Goal: Task Accomplishment & Management: Manage account settings

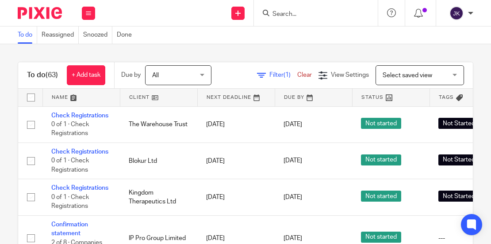
click at [468, 15] on div at bounding box center [470, 13] width 5 height 5
click at [435, 59] on span "Logout" at bounding box center [432, 61] width 20 height 6
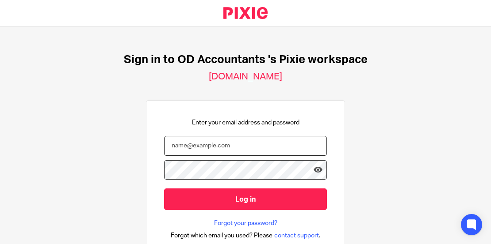
click at [239, 145] on input "email" at bounding box center [245, 146] width 163 height 20
click at [227, 149] on input "email" at bounding box center [245, 146] width 163 height 20
click at [208, 69] on div "Sign in to OD Accountants 's Pixie workspace oda.usepixie.net Enter your email …" at bounding box center [245, 136] width 491 height 218
click at [188, 141] on input "email" at bounding box center [245, 146] width 163 height 20
type input "johanne@odaccountants.co.uk"
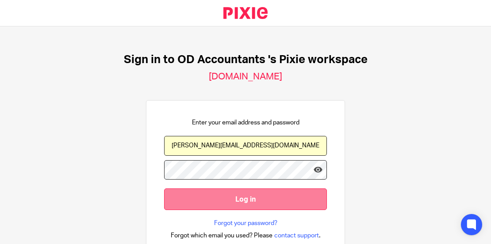
click at [224, 209] on input "Log in" at bounding box center [245, 200] width 163 height 22
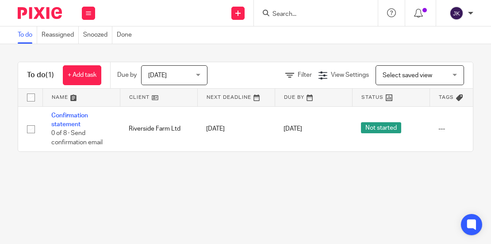
click at [204, 76] on div "Today Today" at bounding box center [174, 75] width 66 height 20
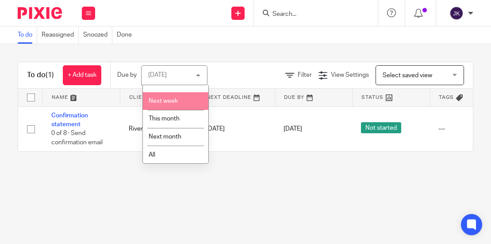
scroll to position [47, 0]
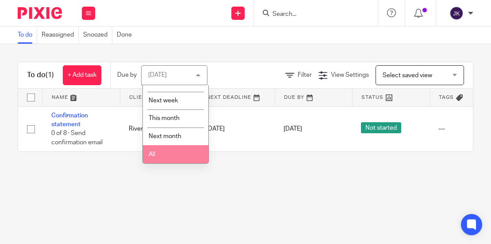
click at [172, 152] on li "All" at bounding box center [175, 154] width 65 height 18
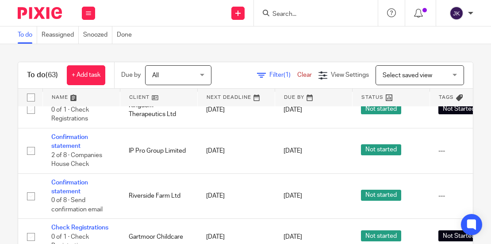
scroll to position [88, 0]
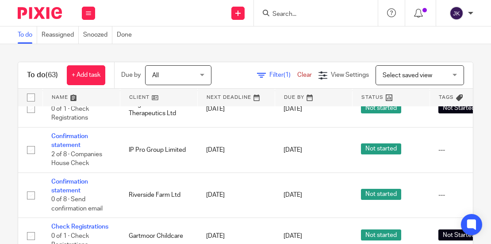
click at [268, 64] on div "To do (63) + Add task Due by All All Today Tomorrow This week Next week This mo…" at bounding box center [245, 75] width 454 height 27
click at [269, 73] on span "Filter (1)" at bounding box center [283, 75] width 28 height 6
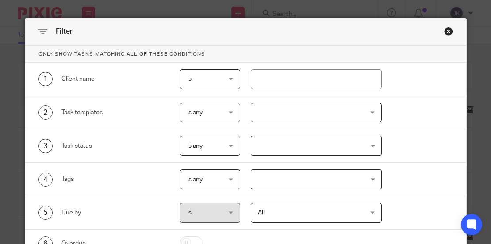
click at [444, 34] on div "Close this dialog window" at bounding box center [448, 31] width 9 height 9
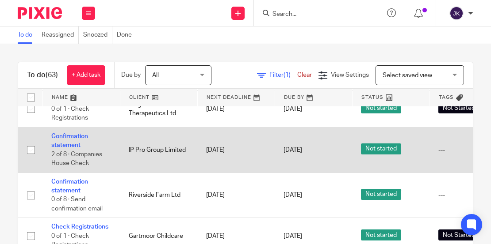
scroll to position [44, 0]
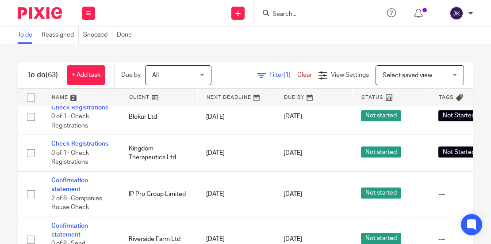
click at [404, 80] on span "Select saved view" at bounding box center [414, 75] width 65 height 19
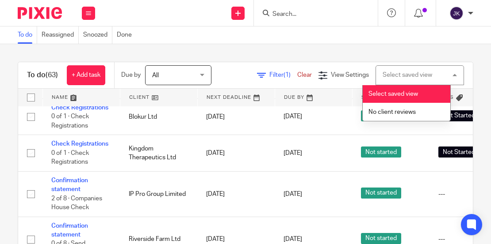
click at [411, 74] on div "Select saved view" at bounding box center [407, 75] width 50 height 6
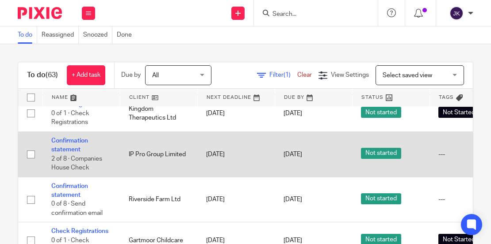
scroll to position [103, 0]
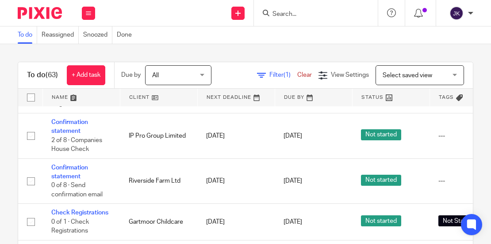
click at [328, 11] on input "Search" at bounding box center [311, 15] width 80 height 8
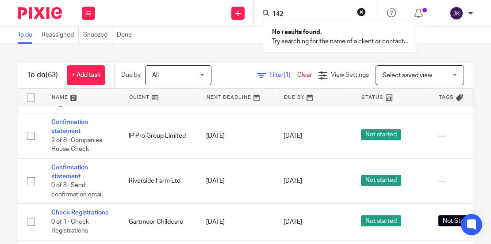
type input "142"
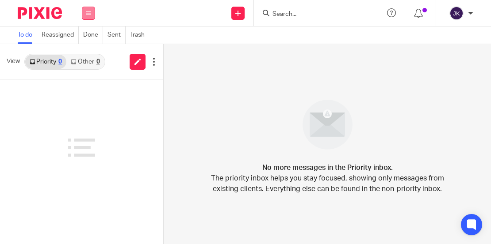
click at [90, 19] on button at bounding box center [88, 13] width 13 height 13
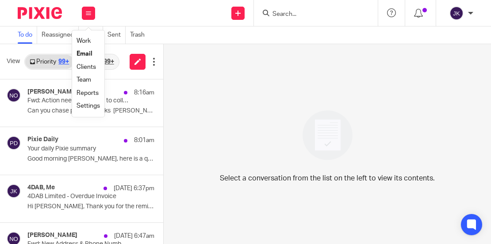
click at [88, 67] on link "Clients" at bounding box center [85, 67] width 19 height 6
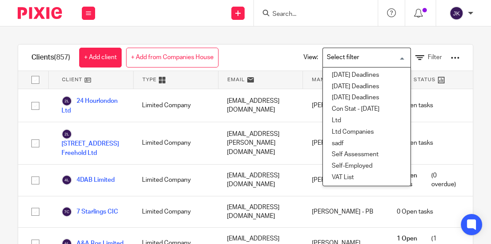
click at [387, 63] on input "Search for option" at bounding box center [365, 57] width 82 height 15
click at [391, 54] on input "Search for option" at bounding box center [365, 57] width 82 height 15
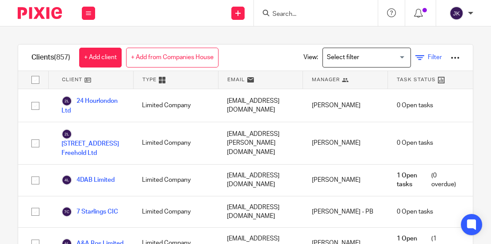
click at [427, 57] on span "Filter" at bounding box center [434, 57] width 14 height 6
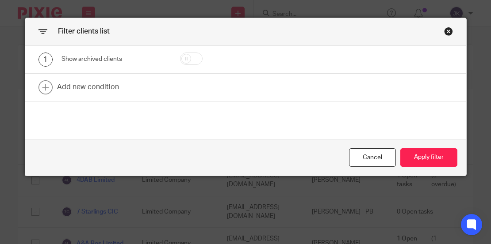
click at [191, 57] on input "checkbox" at bounding box center [191, 59] width 23 height 12
checkbox input "true"
click at [417, 164] on button "Apply filter" at bounding box center [428, 158] width 57 height 19
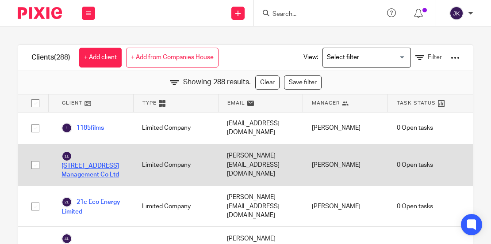
click at [86, 157] on link "142 Whitehorse Road Management Co Ltd" at bounding box center [92, 165] width 63 height 29
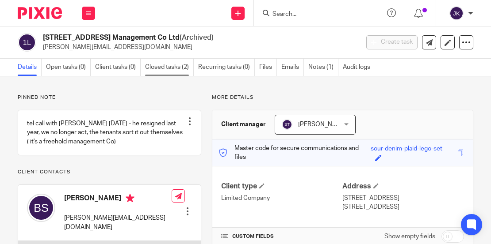
click at [185, 69] on link "Closed tasks (2)" at bounding box center [169, 67] width 49 height 17
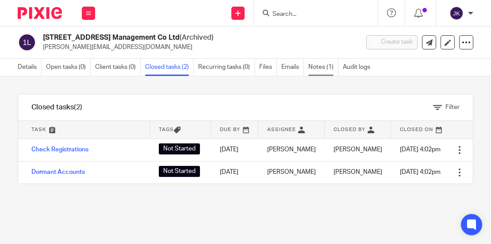
click at [326, 67] on link "Notes (1)" at bounding box center [323, 67] width 30 height 17
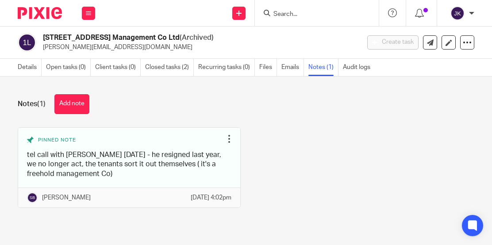
click at [332, 20] on div at bounding box center [317, 13] width 124 height 26
click at [296, 20] on div at bounding box center [317, 13] width 124 height 26
click at [290, 20] on div at bounding box center [317, 13] width 124 height 26
click at [288, 13] on input "Search" at bounding box center [312, 15] width 80 height 8
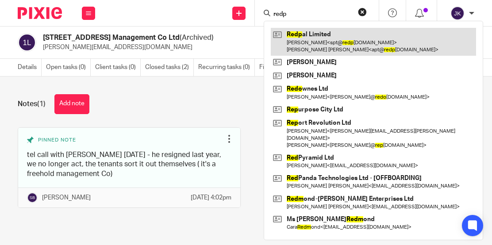
type input "redp"
click at [313, 45] on link at bounding box center [373, 41] width 205 height 27
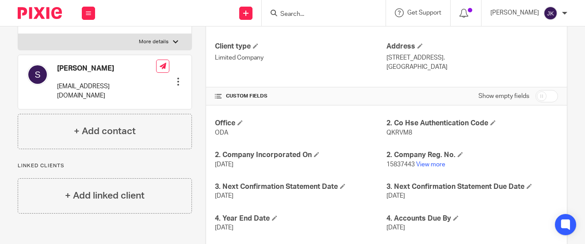
scroll to position [88, 0]
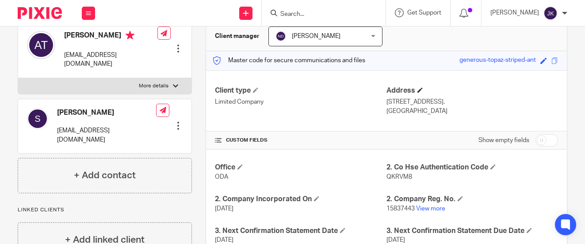
click at [412, 90] on h4 "Address" at bounding box center [472, 90] width 172 height 9
click at [419, 90] on h4 "Address" at bounding box center [472, 90] width 172 height 9
click at [413, 90] on h4 "Address" at bounding box center [472, 90] width 172 height 9
click at [417, 90] on span at bounding box center [419, 90] width 5 height 5
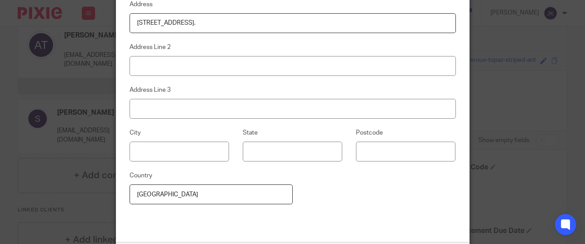
click at [491, 53] on div "Edit address Address Suite 310, 115 Coventry Road, London, E2 6GH. Address Line…" at bounding box center [292, 122] width 585 height 244
click at [475, 181] on div "Edit address Address Suite 310, 115 Coventry Road, London, E2 6GH. Address Line…" at bounding box center [292, 122] width 585 height 244
click at [150, 69] on input at bounding box center [293, 66] width 326 height 20
paste input "B-08-02. The Astaka, Astaka Boulevard One Bukit Senyum 80300 Johor Bahru Malays…"
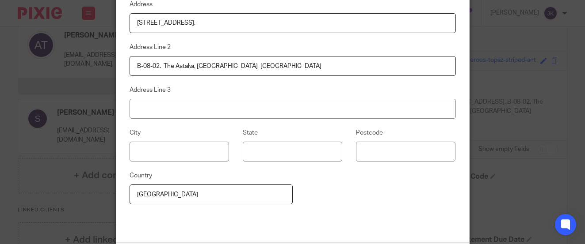
drag, startPoint x: 156, startPoint y: 66, endPoint x: 126, endPoint y: 62, distance: 29.9
click at [130, 62] on input "B-08-02. The Astaka, Astaka Boulevard One Bukit Senyum 80300 Johor Bahru Malays…" at bounding box center [293, 66] width 326 height 20
paste input
click at [242, 66] on input "B08-02. The Astaka, Astaka Boulevard One Bukit Senyum 80300 Johor Bahru Malaysia" at bounding box center [293, 66] width 326 height 20
click at [295, 69] on input "B08-02. The Astaka, Astaka Boulevard, One Bukit Senyum 80300 Johor Bahru Malays…" at bounding box center [293, 66] width 326 height 20
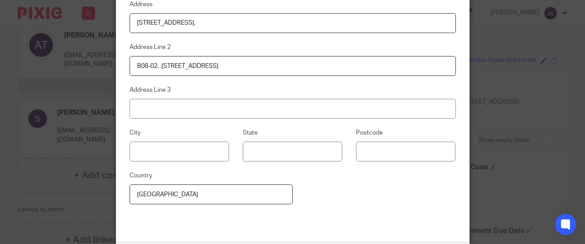
click at [316, 67] on input "B08-02. The Astaka, Astaka Boulevard, One Bukit Senyum, 80300 Johor Bahru Malay…" at bounding box center [293, 66] width 326 height 20
click at [356, 69] on input "B08-02. The Astaka, Astaka Boulevard, One Bukit Senyum, 80300, Johor Bahru Mala…" at bounding box center [293, 66] width 326 height 20
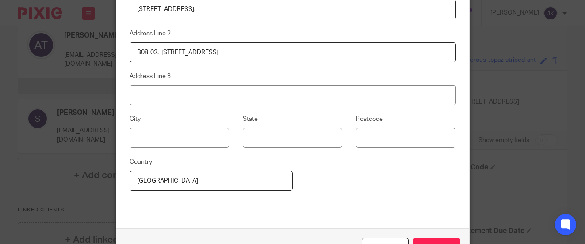
scroll to position [36, 0]
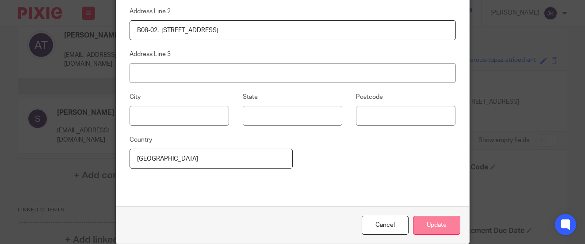
type input "B08-02. The Astaka, Astaka Boulevard, One Bukit Senyum, 80300, Johor Bahru, Mal…"
click at [431, 223] on button "Update" at bounding box center [436, 225] width 47 height 19
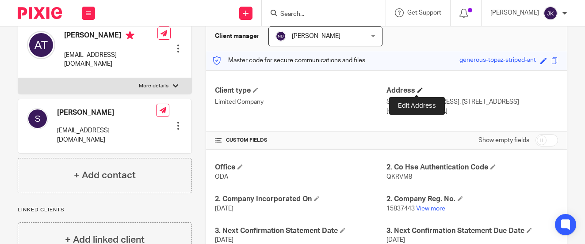
click at [417, 88] on span at bounding box center [419, 90] width 5 height 5
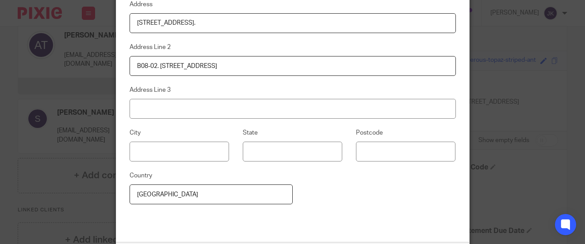
drag, startPoint x: 387, startPoint y: 68, endPoint x: 103, endPoint y: 56, distance: 284.5
click at [103, 56] on div "Edit address Address Suite 310, 115 Coventry Road, London, E2 6GH. Address Line…" at bounding box center [292, 122] width 585 height 244
click at [172, 113] on input at bounding box center [293, 109] width 326 height 20
paste input "B08-02. The Astaka, Astaka Boulevard, One Bukit Senyum, 80300, Johor Bahru, Mal…"
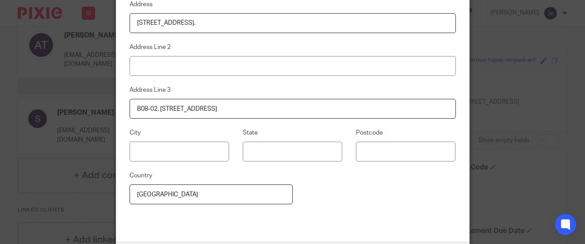
drag, startPoint x: 153, startPoint y: 107, endPoint x: 119, endPoint y: 108, distance: 33.6
click at [119, 108] on div "Address Suite 310, 115 Coventry Road, London, E2 6GH. Address Line 2 Address Li…" at bounding box center [292, 117] width 353 height 251
click at [378, 179] on div "Address Suite 310, 115 Coventry Road, London, E2 6GH. Address Line 2 Address Li…" at bounding box center [293, 117] width 326 height 237
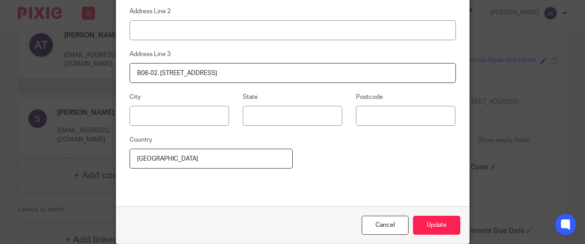
click at [133, 73] on input "B08-02. The Astaka, Astaka Boulevard, One Bukit Senyum, 80300, Johor Bahru, Mal…" at bounding box center [293, 73] width 326 height 20
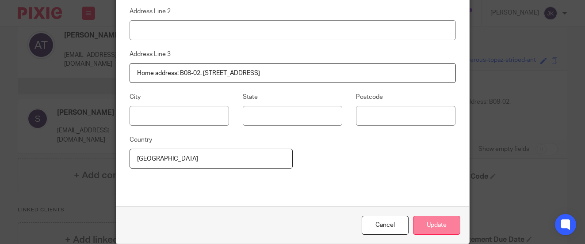
type input "Home address: B08-02. [STREET_ADDRESS]"
click at [417, 222] on button "Update" at bounding box center [436, 225] width 47 height 19
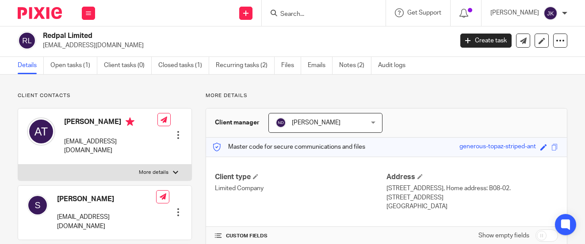
scroll to position [0, 0]
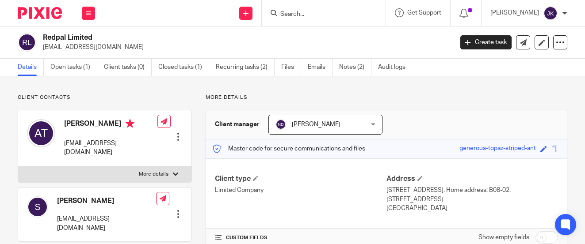
click at [179, 133] on div at bounding box center [178, 137] width 9 height 9
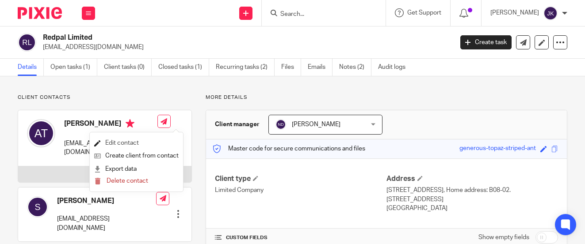
click at [143, 141] on link "Edit contact" at bounding box center [136, 143] width 84 height 13
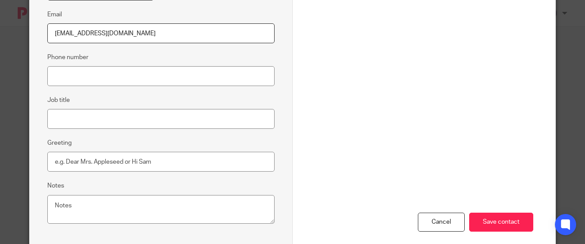
scroll to position [168, 0]
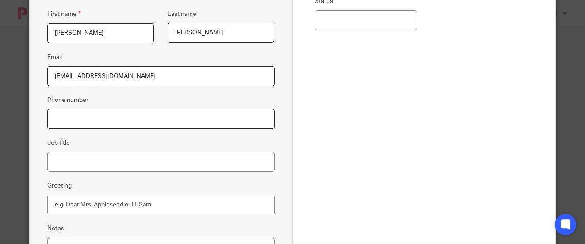
click at [188, 118] on input "Phone number" at bounding box center [160, 119] width 227 height 20
paste input "+60143798538"
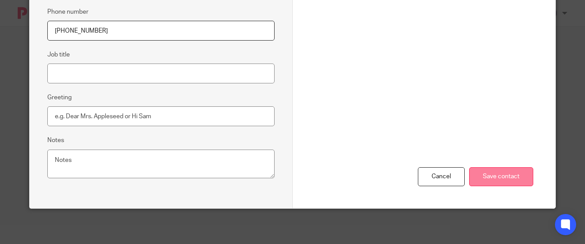
type input "+60143798538"
click at [511, 178] on input "Save contact" at bounding box center [501, 177] width 64 height 19
click at [504, 173] on input "Save contact" at bounding box center [501, 177] width 64 height 19
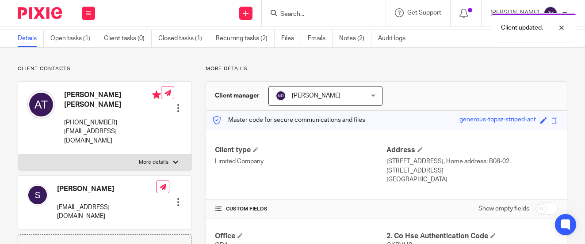
scroll to position [44, 0]
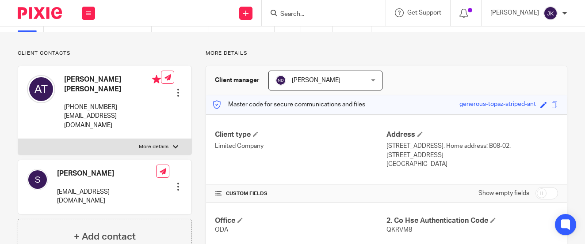
click at [201, 192] on div "More details Client manager [PERSON_NAME] [PERSON_NAME] [PERSON_NAME] [PERSON_N…" at bounding box center [379, 242] width 375 height 385
click at [177, 183] on div at bounding box center [178, 187] width 9 height 9
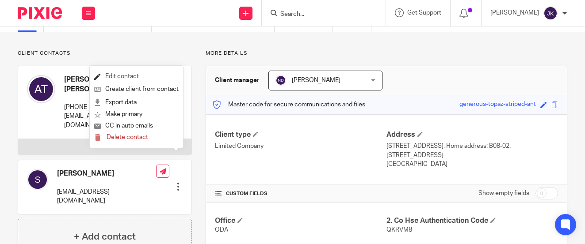
click at [148, 76] on link "Edit contact" at bounding box center [136, 76] width 84 height 13
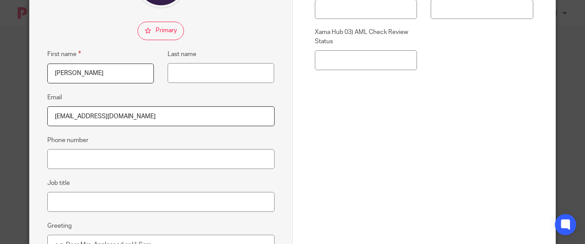
scroll to position [133, 0]
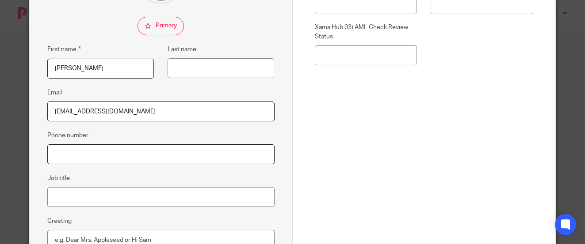
click at [134, 150] on input "Phone number" at bounding box center [160, 155] width 227 height 20
paste input "[PHONE_NUMBER]"
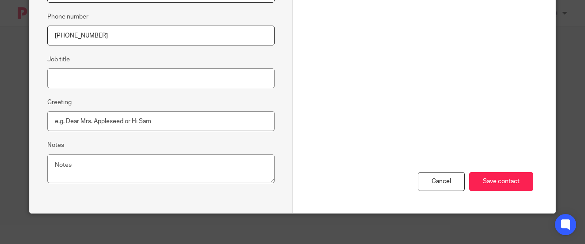
scroll to position [256, 0]
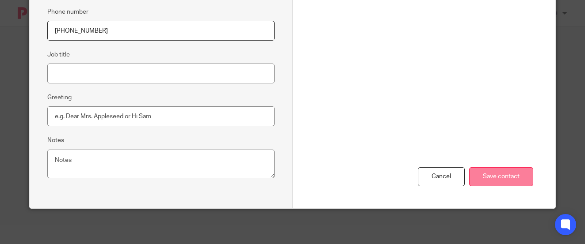
type input "[PHONE_NUMBER]"
click at [516, 179] on input "Save contact" at bounding box center [501, 177] width 64 height 19
click at [510, 180] on input "Save contact" at bounding box center [501, 177] width 64 height 19
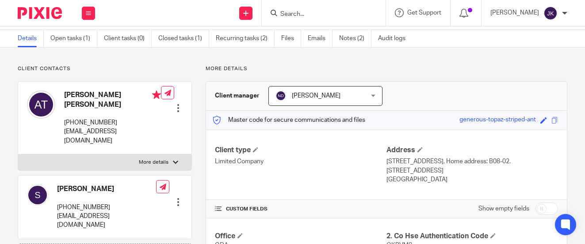
scroll to position [44, 0]
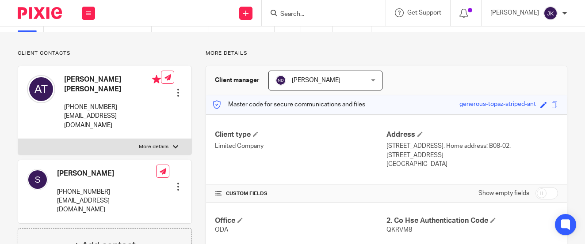
click at [386, 145] on p "Suite 310, 115 Coventry Road, London, E2 6GH., Home address: B08-02. The Astaka…" at bounding box center [472, 151] width 172 height 18
drag, startPoint x: 381, startPoint y: 147, endPoint x: 511, endPoint y: 145, distance: 130.8
click at [511, 145] on div "Client type Limited Company Address Suite 310, 115 Coventry Road, London, E2 6G…" at bounding box center [386, 149] width 361 height 71
copy div "Address Suite 310, 115 Coventry Road, London, E2 6GH"
click at [540, 104] on span at bounding box center [543, 105] width 7 height 7
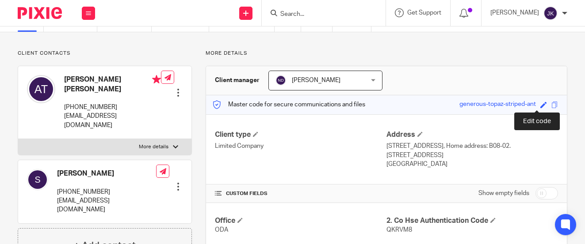
type input "generous-topaz-striped-ant"
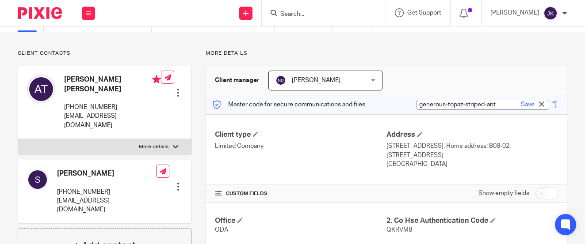
click at [300, 125] on div "Client type Limited Company Address Suite 310, 115 Coventry Road, London, E2 6G…" at bounding box center [386, 149] width 361 height 71
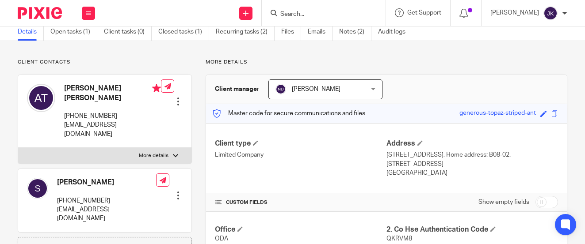
scroll to position [88, 0]
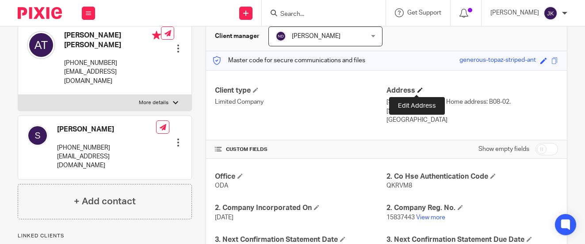
click at [417, 91] on span at bounding box center [419, 90] width 5 height 5
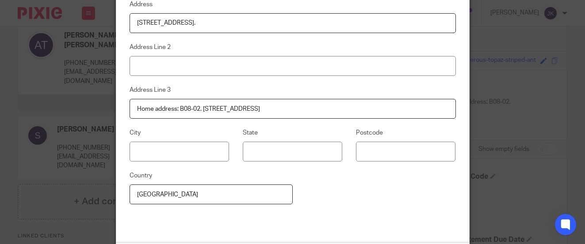
drag, startPoint x: 435, startPoint y: 111, endPoint x: 105, endPoint y: 117, distance: 329.4
click at [105, 117] on div "Edit address Address Suite 310, 115 Coventry Road, London, E2 6GH. Address Line…" at bounding box center [292, 122] width 585 height 244
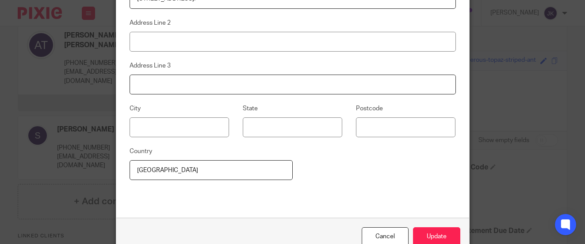
scroll to position [36, 0]
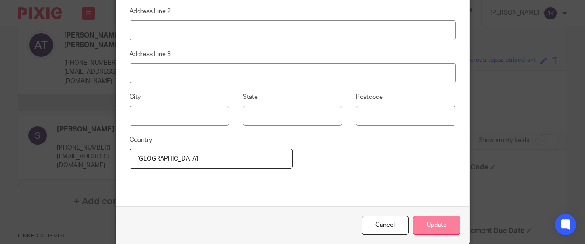
click at [427, 224] on button "Update" at bounding box center [436, 225] width 47 height 19
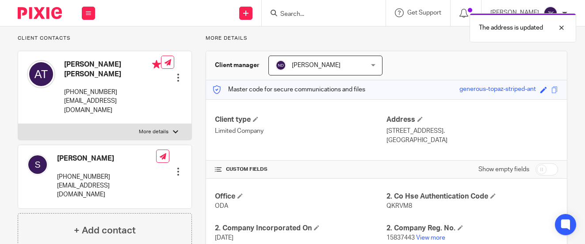
scroll to position [44, 0]
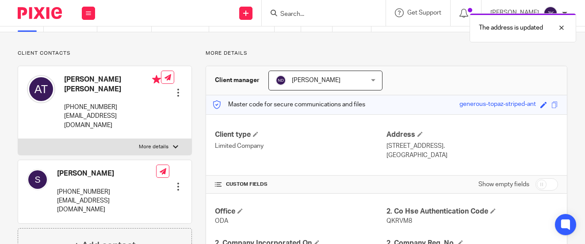
click at [175, 88] on div at bounding box center [178, 92] width 9 height 9
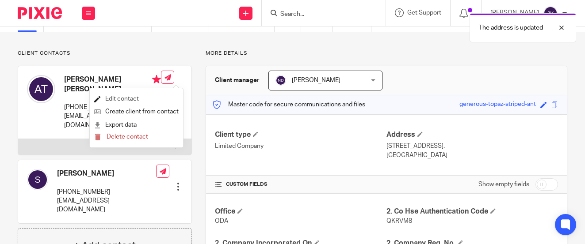
click at [132, 102] on link "Edit contact" at bounding box center [136, 99] width 84 height 13
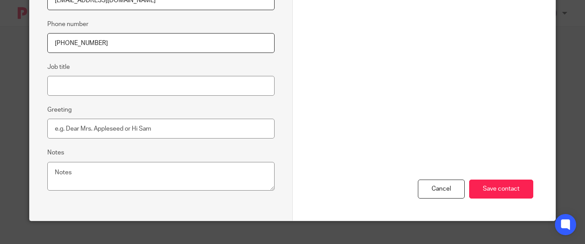
scroll to position [256, 0]
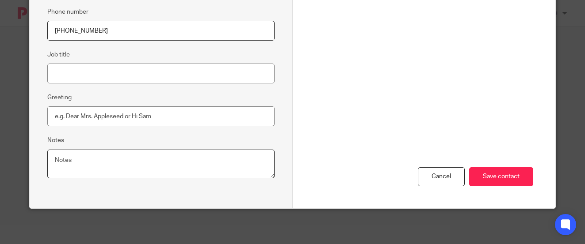
click at [207, 168] on textarea "Notes" at bounding box center [160, 164] width 227 height 29
drag, startPoint x: 207, startPoint y: 168, endPoint x: 206, endPoint y: 174, distance: 6.9
paste textarea "Home address: B08-02. [STREET_ADDRESS]"
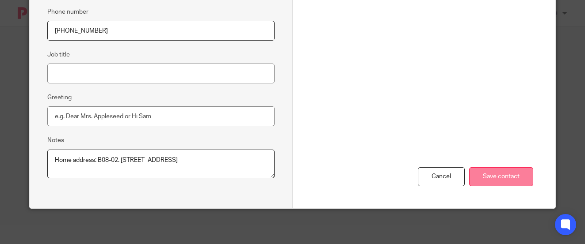
type textarea "Home address: B08-02. [STREET_ADDRESS]"
click at [514, 179] on input "Save contact" at bounding box center [501, 177] width 64 height 19
click at [477, 175] on input "Save contact" at bounding box center [501, 177] width 64 height 19
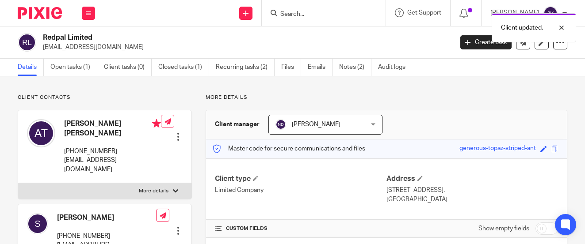
click at [179, 227] on div at bounding box center [178, 231] width 9 height 9
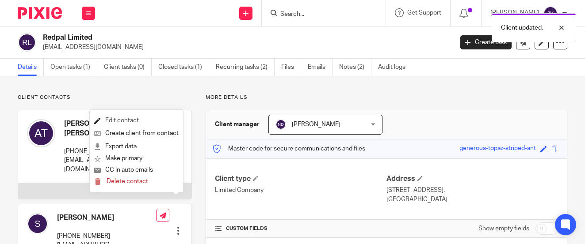
click at [145, 123] on link "Edit contact" at bounding box center [136, 120] width 84 height 13
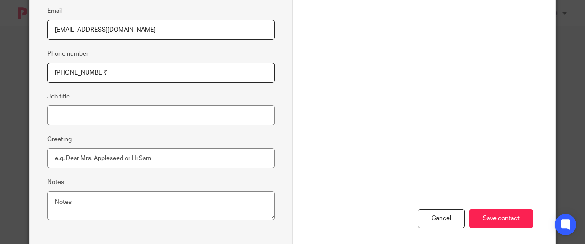
scroll to position [256, 0]
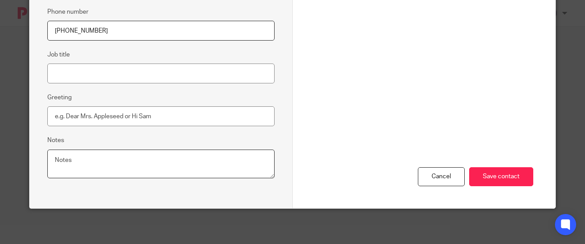
click at [94, 156] on textarea "Notes" at bounding box center [160, 164] width 227 height 29
paste textarea "Home address: B08-02. [STREET_ADDRESS]"
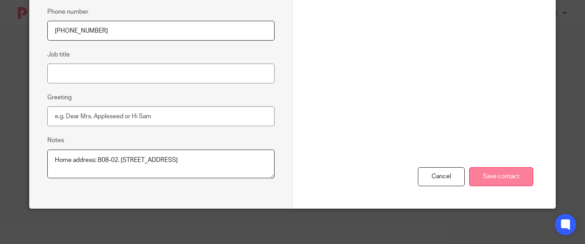
type textarea "Home address: B08-02. The Astaka, Astaka Boulevard, One Bukit Senyum, 80300, Jo…"
click at [487, 175] on input "Save contact" at bounding box center [501, 177] width 64 height 19
click at [509, 171] on input "Save contact" at bounding box center [501, 177] width 64 height 19
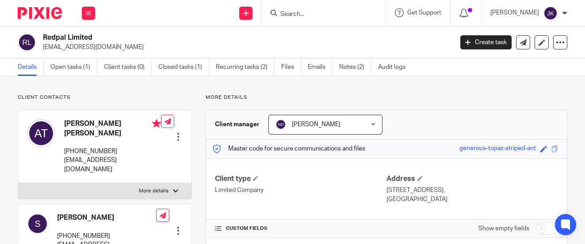
click at [179, 133] on div at bounding box center [178, 137] width 9 height 9
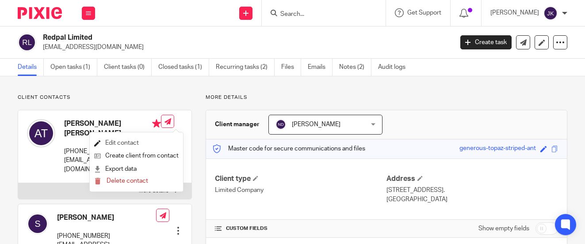
click at [141, 140] on link "Edit contact" at bounding box center [136, 143] width 84 height 13
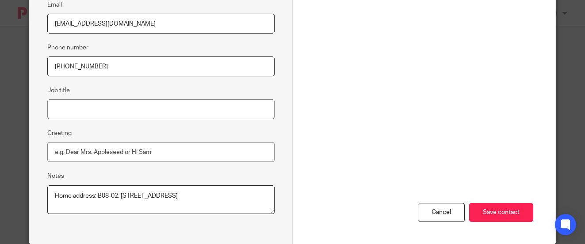
scroll to position [221, 0]
click at [496, 213] on input "Save contact" at bounding box center [501, 212] width 64 height 19
click at [499, 213] on input "Save contact" at bounding box center [501, 212] width 64 height 19
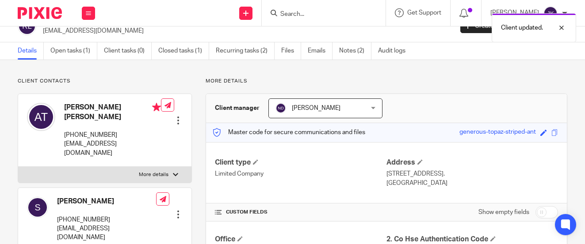
scroll to position [44, 0]
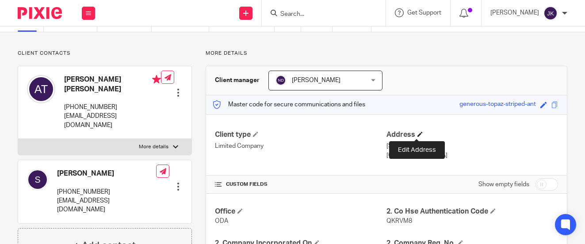
click at [417, 133] on span at bounding box center [419, 134] width 5 height 5
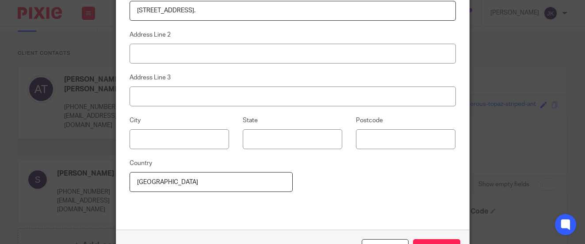
scroll to position [0, 0]
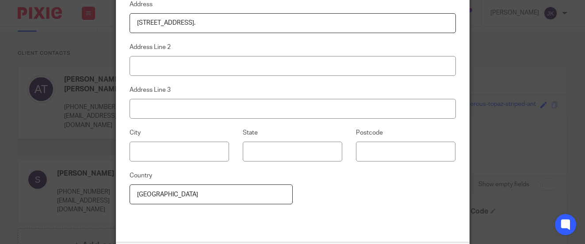
click at [511, 80] on div "Edit address Address Suite 310, 115 Coventry Road, London, E2 6GH. Address Line…" at bounding box center [292, 122] width 585 height 244
click at [518, 165] on div "Edit address Address Suite 310, 115 Coventry Road, London, E2 6GH. Address Line…" at bounding box center [292, 122] width 585 height 244
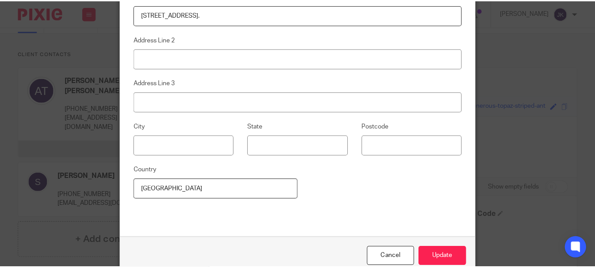
scroll to position [19, 0]
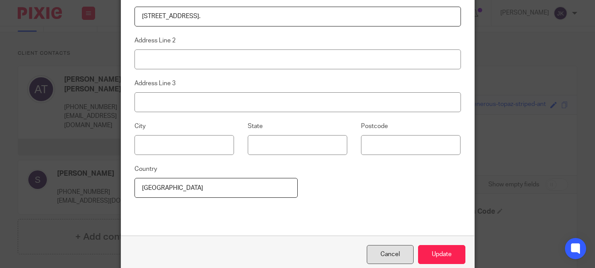
click at [385, 244] on div "Cancel" at bounding box center [389, 254] width 47 height 19
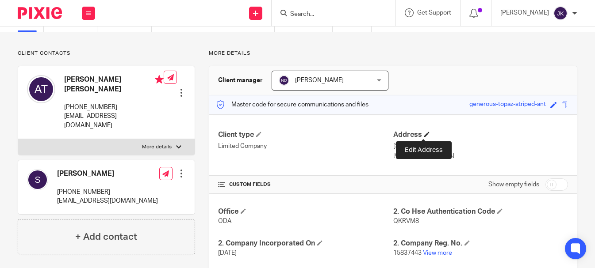
click at [424, 133] on span at bounding box center [426, 134] width 5 height 5
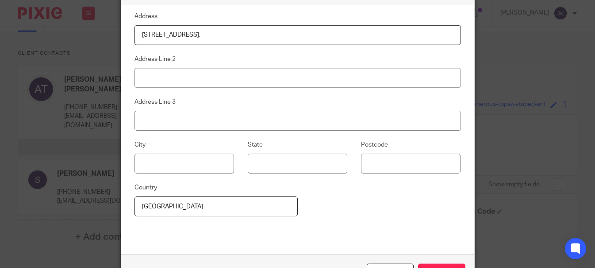
scroll to position [24, 0]
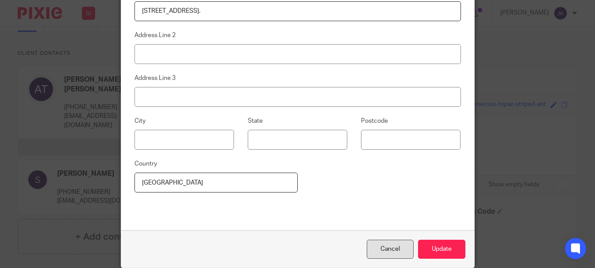
click at [385, 244] on div "Cancel" at bounding box center [389, 249] width 47 height 19
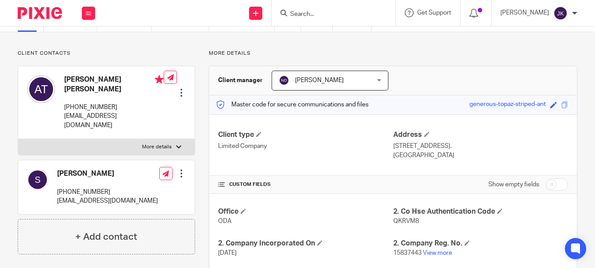
click at [179, 88] on div at bounding box center [181, 92] width 9 height 9
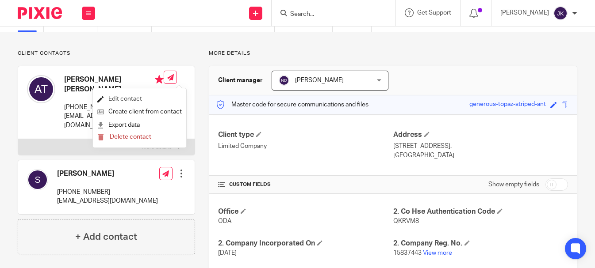
click at [141, 95] on link "Edit contact" at bounding box center [139, 99] width 84 height 13
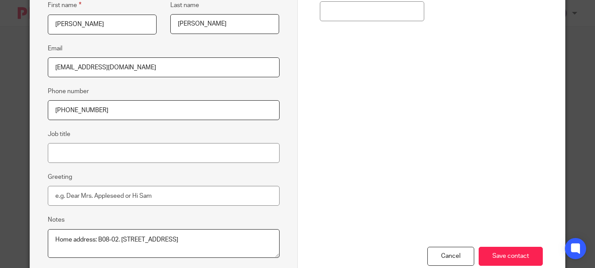
scroll to position [221, 0]
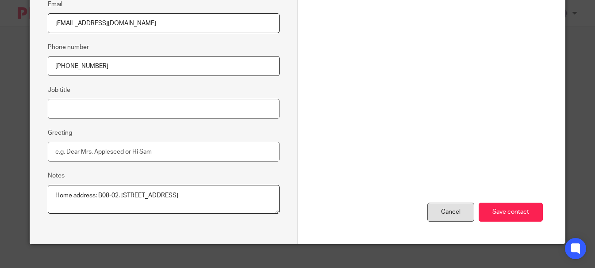
click at [450, 207] on div "Cancel" at bounding box center [450, 212] width 47 height 19
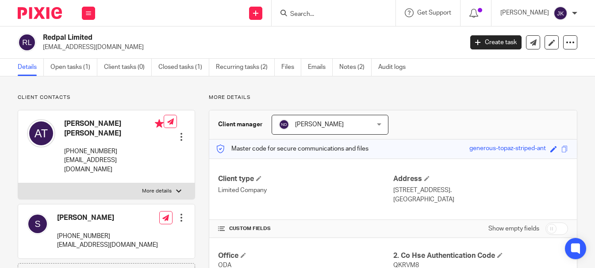
click at [177, 213] on div at bounding box center [181, 217] width 9 height 9
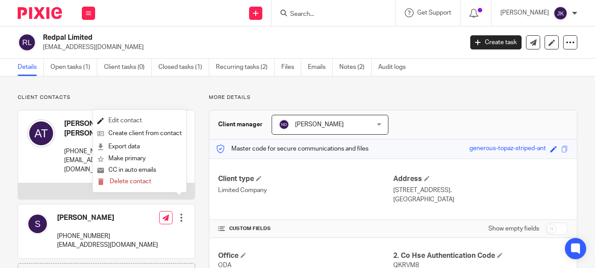
click at [144, 121] on link "Edit contact" at bounding box center [139, 120] width 84 height 13
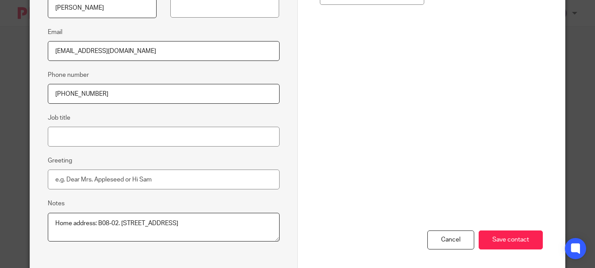
scroll to position [233, 0]
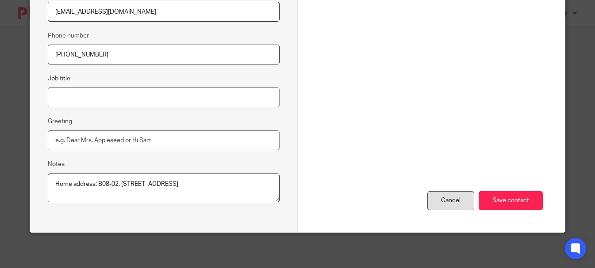
click at [448, 208] on div "Cancel" at bounding box center [450, 200] width 47 height 19
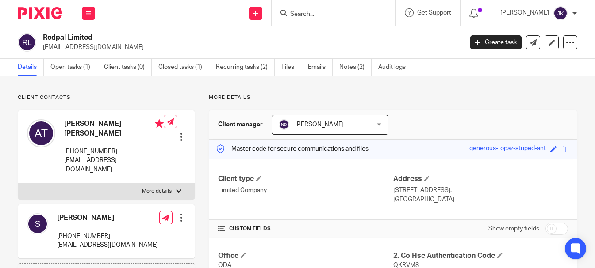
scroll to position [44, 0]
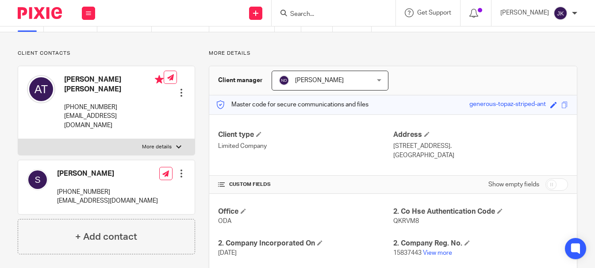
click at [180, 169] on div at bounding box center [181, 173] width 9 height 9
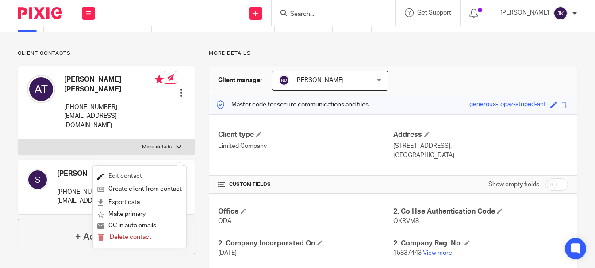
click at [150, 179] on link "Edit contact" at bounding box center [139, 176] width 84 height 13
